Goal: Communication & Community: Participate in discussion

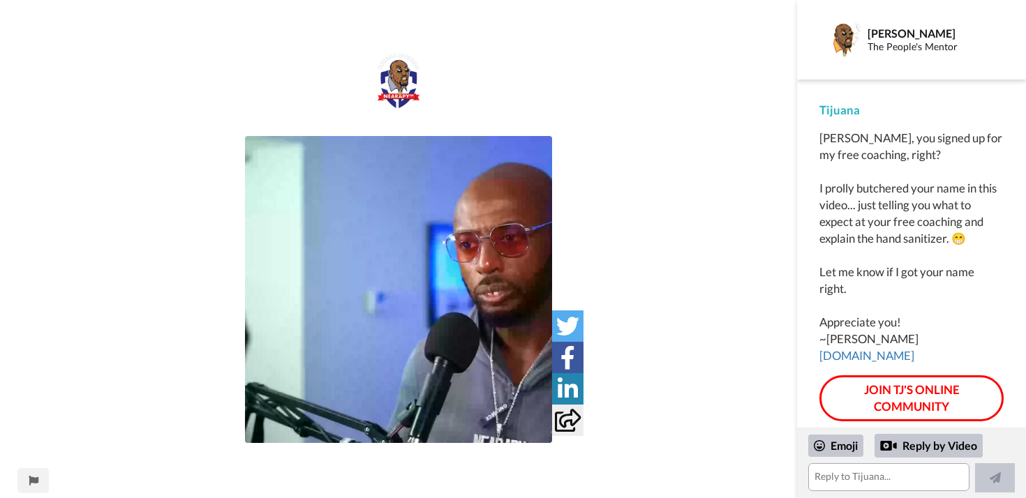
scroll to position [10, 0]
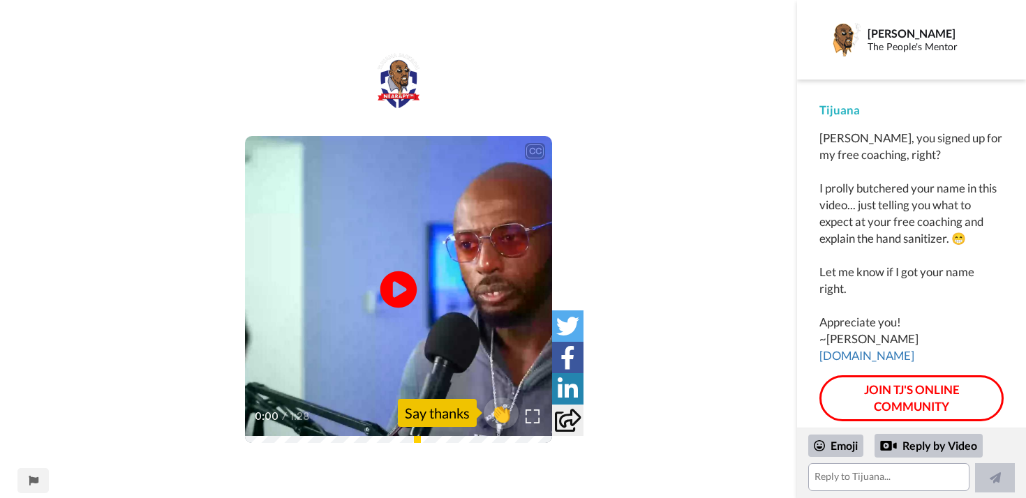
click at [401, 285] on icon at bounding box center [398, 289] width 37 height 37
click at [277, 414] on span "0:02" at bounding box center [266, 416] width 26 height 17
click at [401, 284] on icon at bounding box center [398, 289] width 37 height 37
click at [884, 484] on textarea at bounding box center [888, 478] width 161 height 28
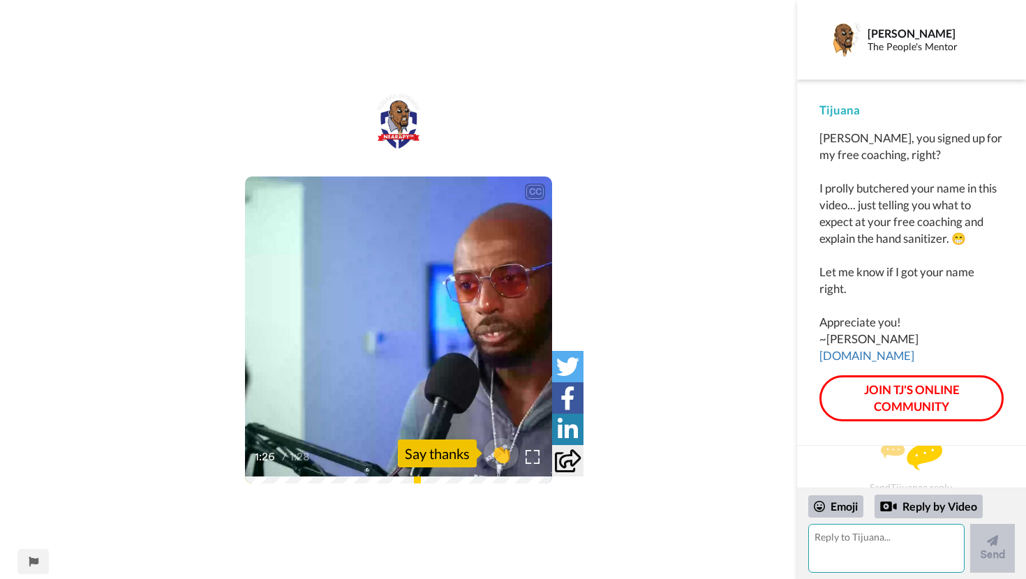
click at [873, 498] on textarea at bounding box center [886, 548] width 156 height 49
click at [852, 498] on textarea at bounding box center [886, 548] width 156 height 49
drag, startPoint x: 861, startPoint y: 543, endPoint x: 813, endPoint y: 540, distance: 48.3
click at [813, 498] on textarea "[MEDICAL_DATA], yes" at bounding box center [886, 548] width 156 height 49
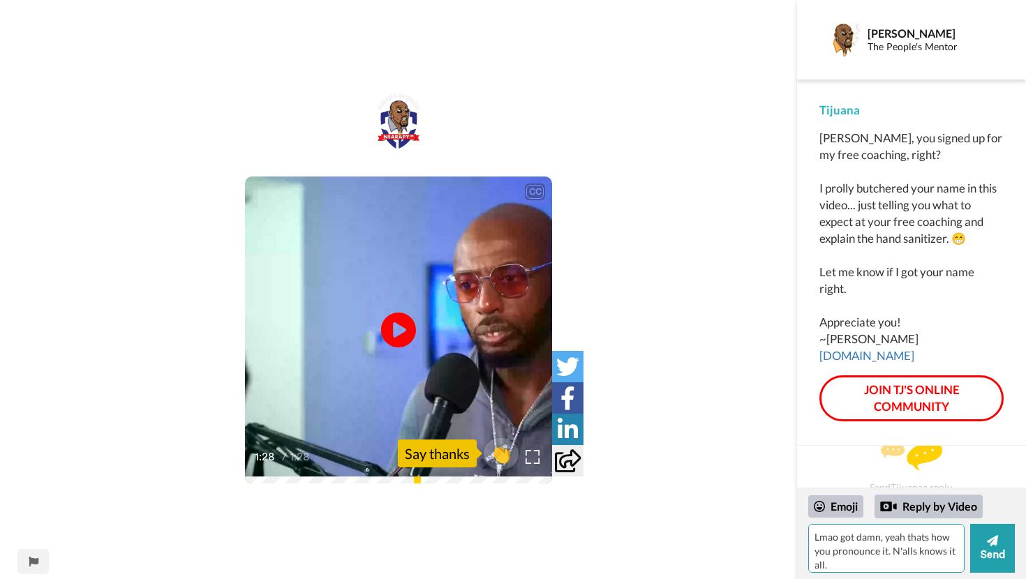
click at [912, 498] on textarea "Lmao got damn, yeah thats how you pronounce it. N'alls knows it all." at bounding box center [886, 548] width 156 height 49
click at [901, 498] on textarea "Lmao got damn, yeah thats how you pronounce it. N'alls, knows it all." at bounding box center [886, 548] width 156 height 49
type textarea "Lmao got damn, yeah thats how you pronounce it. N'alls, knows it all. Thats 6 m…"
click at [1004, 498] on button "Send" at bounding box center [992, 548] width 45 height 49
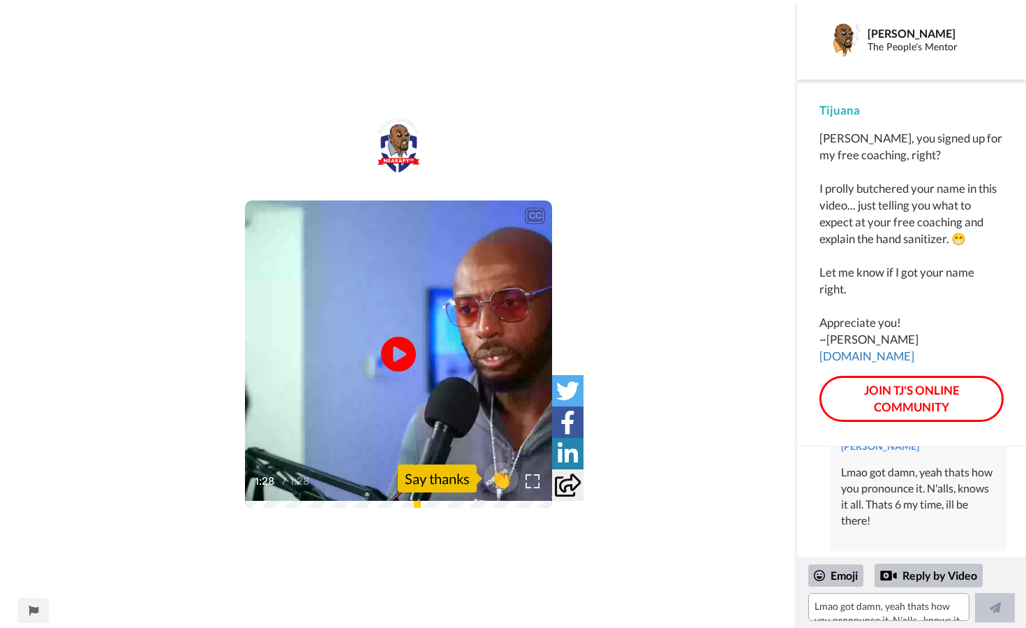
scroll to position [47, 0]
drag, startPoint x: 1015, startPoint y: 499, endPoint x: 1016, endPoint y: 451, distance: 48.2
click at [1016, 451] on div "[PERSON_NAME] Lmao got damn, yeah thats how you pronounce it. N'alls, knows it …" at bounding box center [911, 501] width 229 height 111
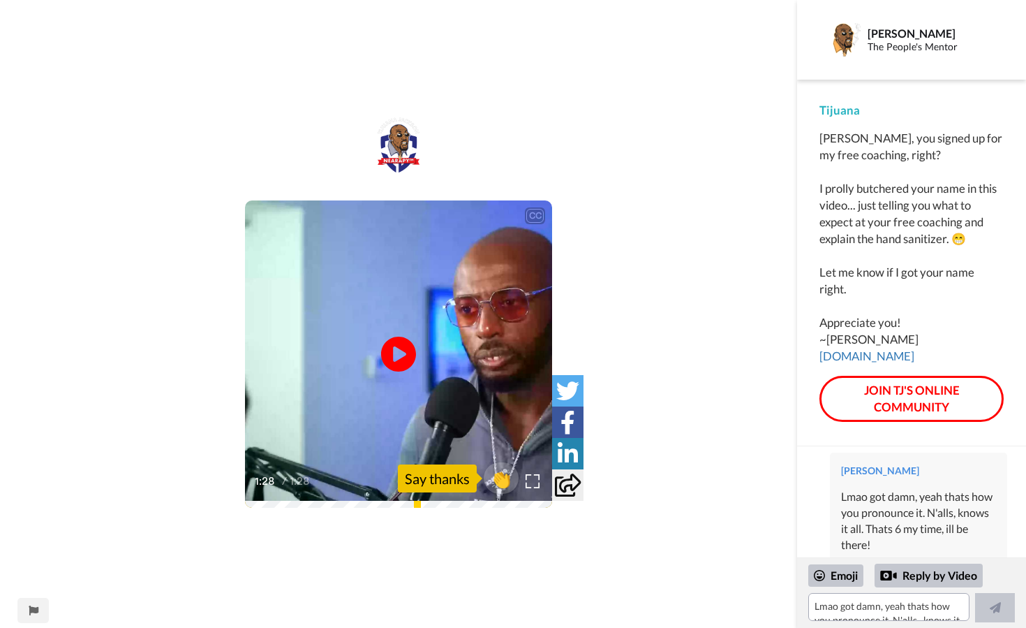
scroll to position [0, 0]
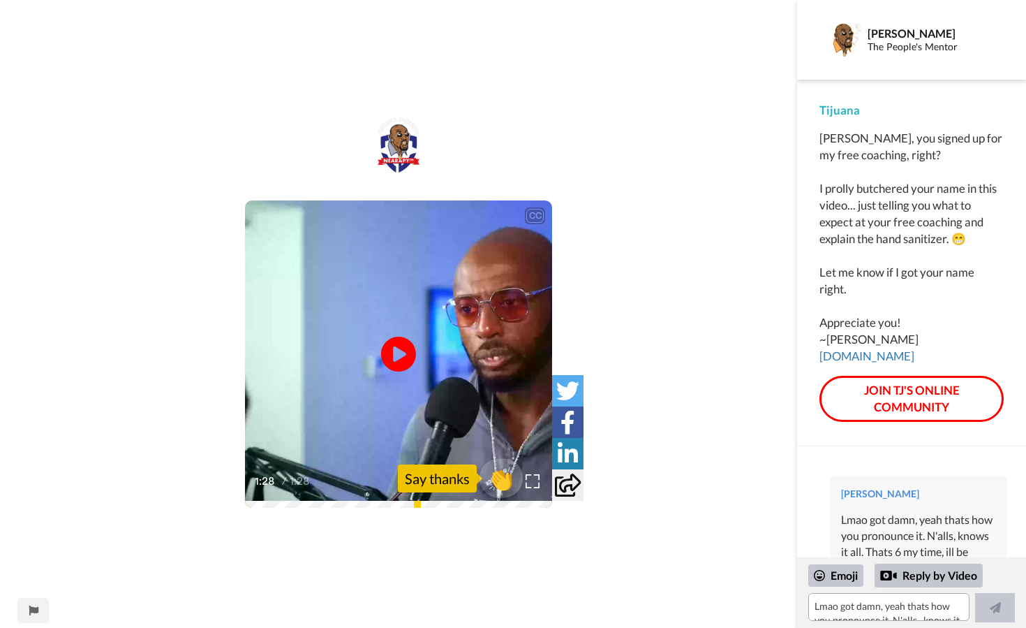
click at [507, 484] on span "👏" at bounding box center [502, 478] width 44 height 28
